Goal: Find specific page/section: Find specific page/section

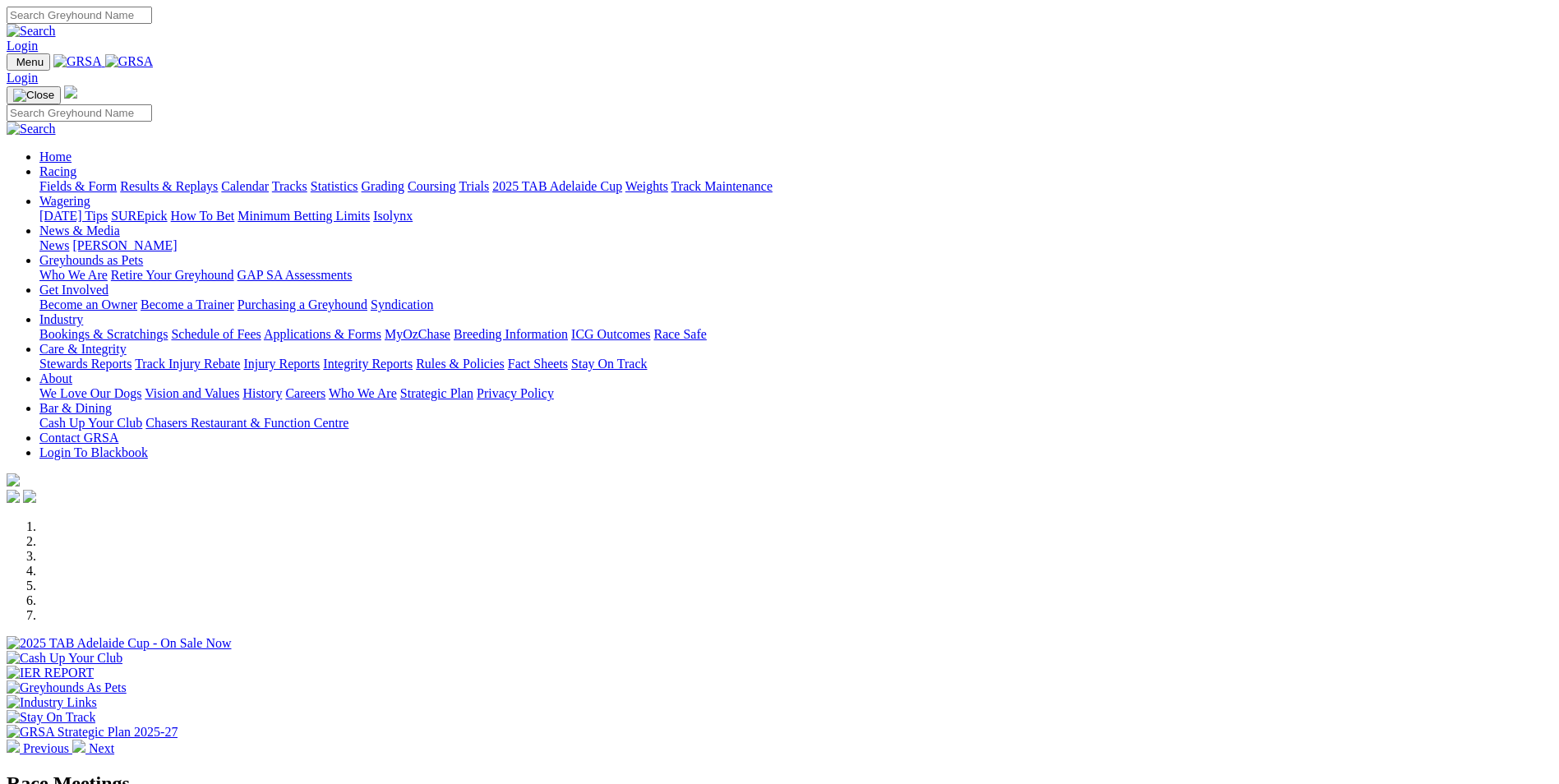
scroll to position [657, 0]
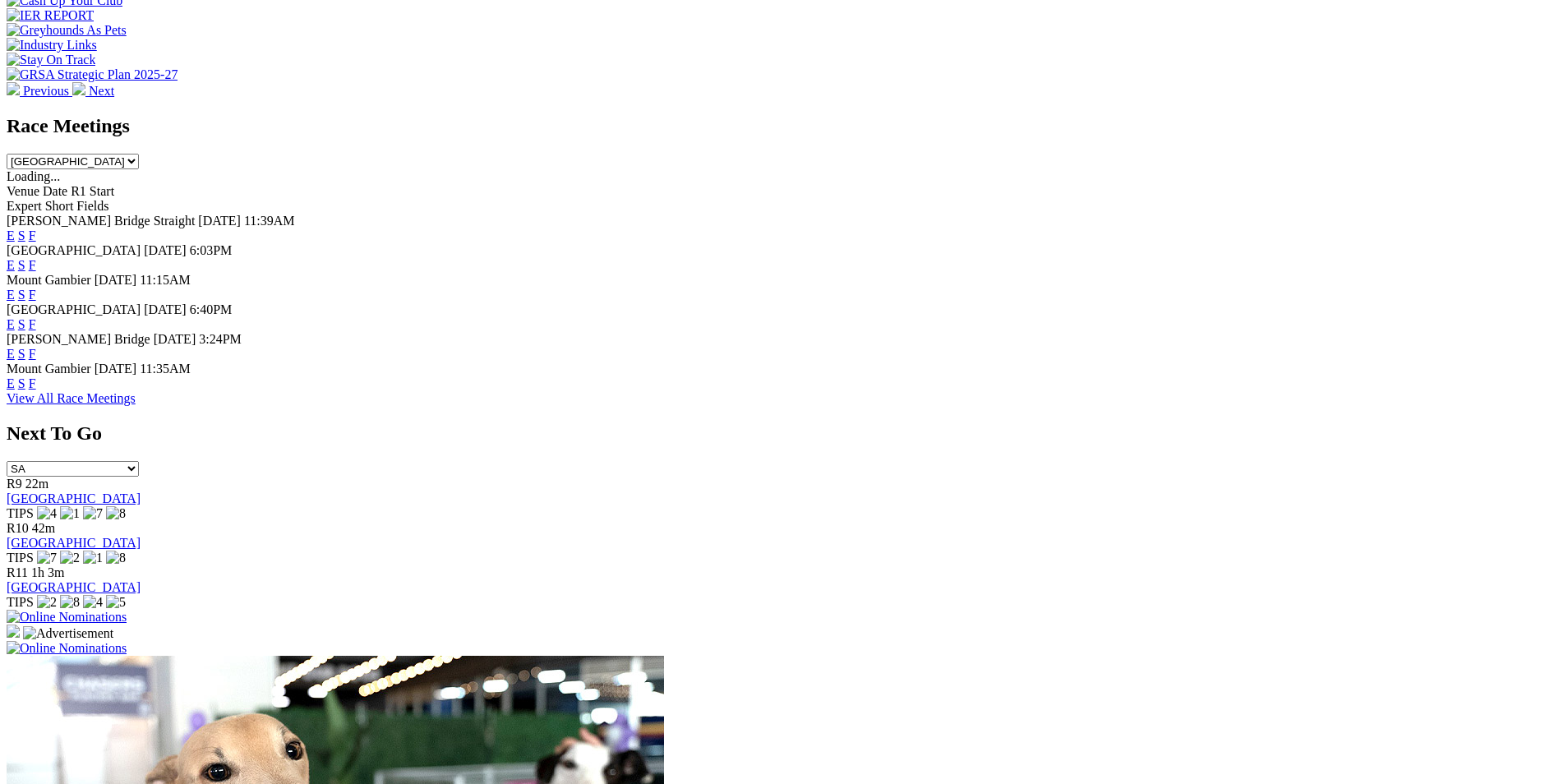
click at [36, 382] on link "F" at bounding box center [32, 384] width 7 height 14
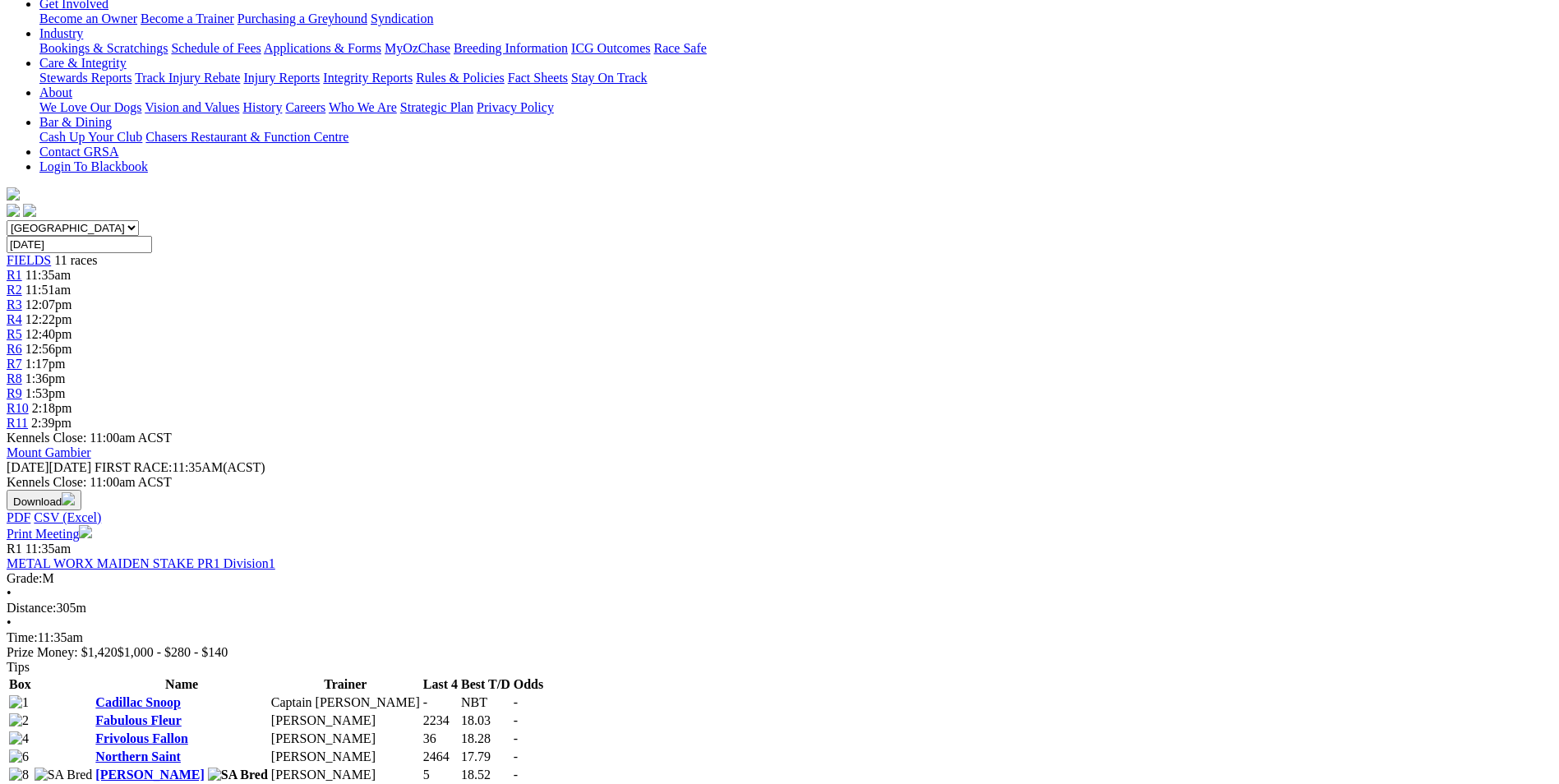
scroll to position [329, 0]
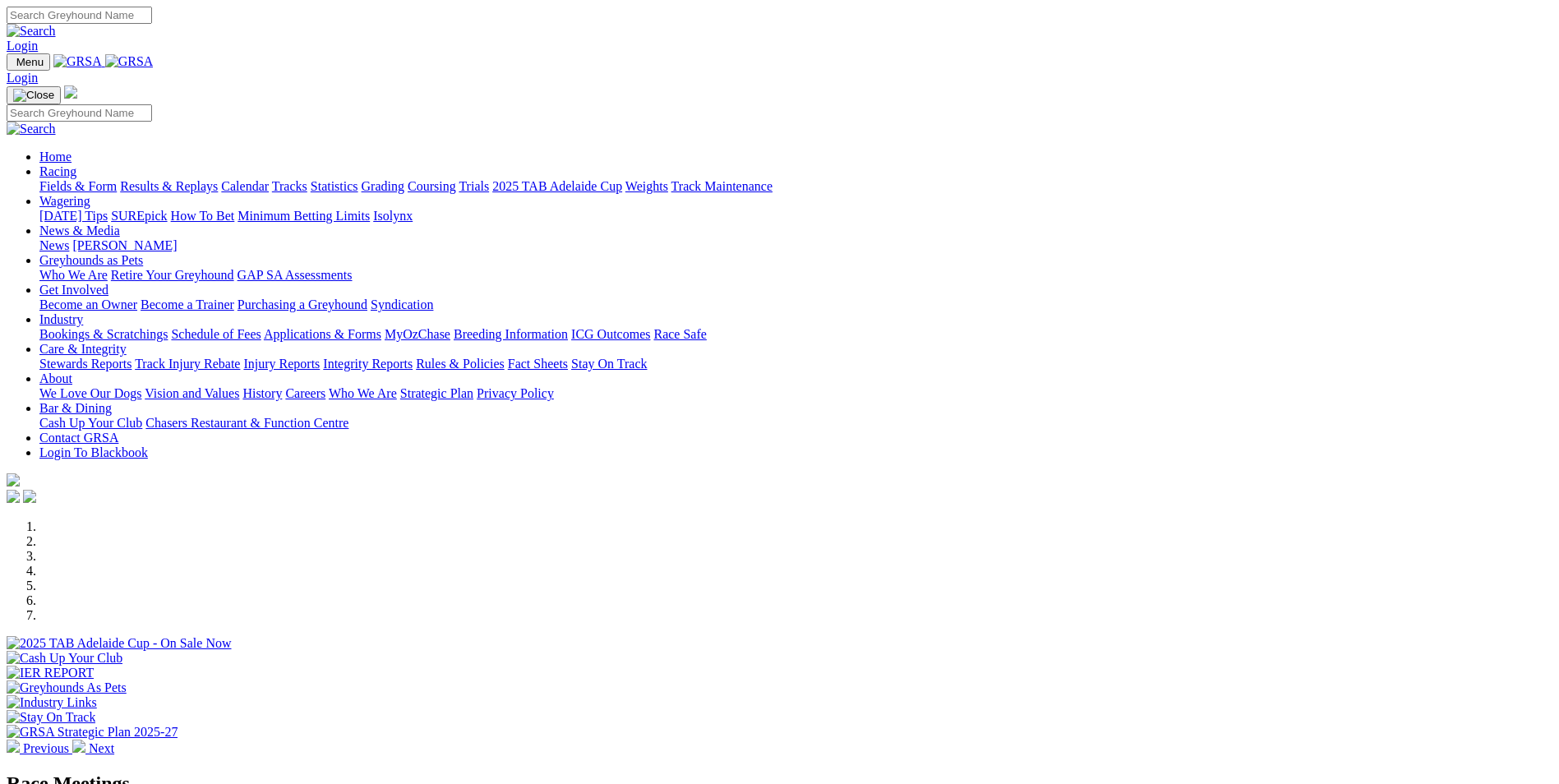
scroll to position [661, 0]
